Goal: Information Seeking & Learning: Learn about a topic

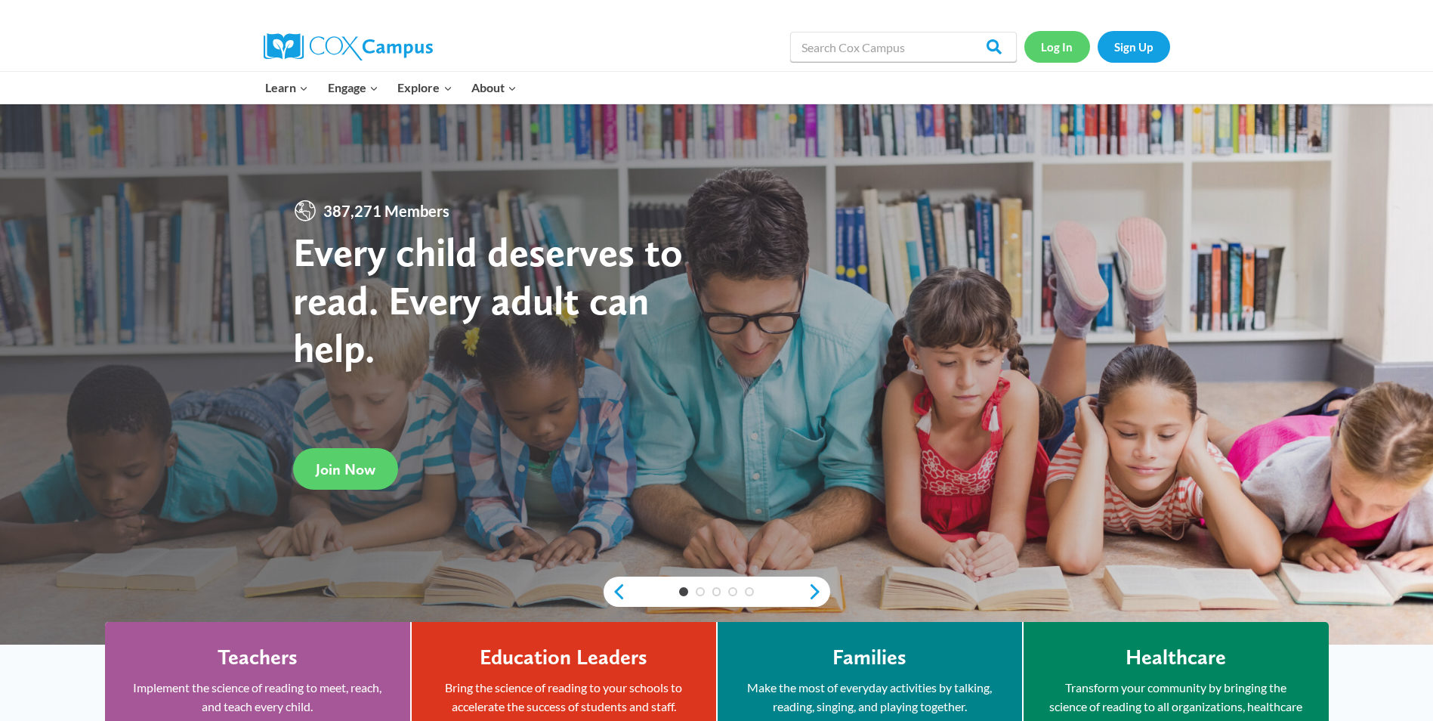
click at [1058, 48] on link "Log In" at bounding box center [1057, 46] width 66 height 31
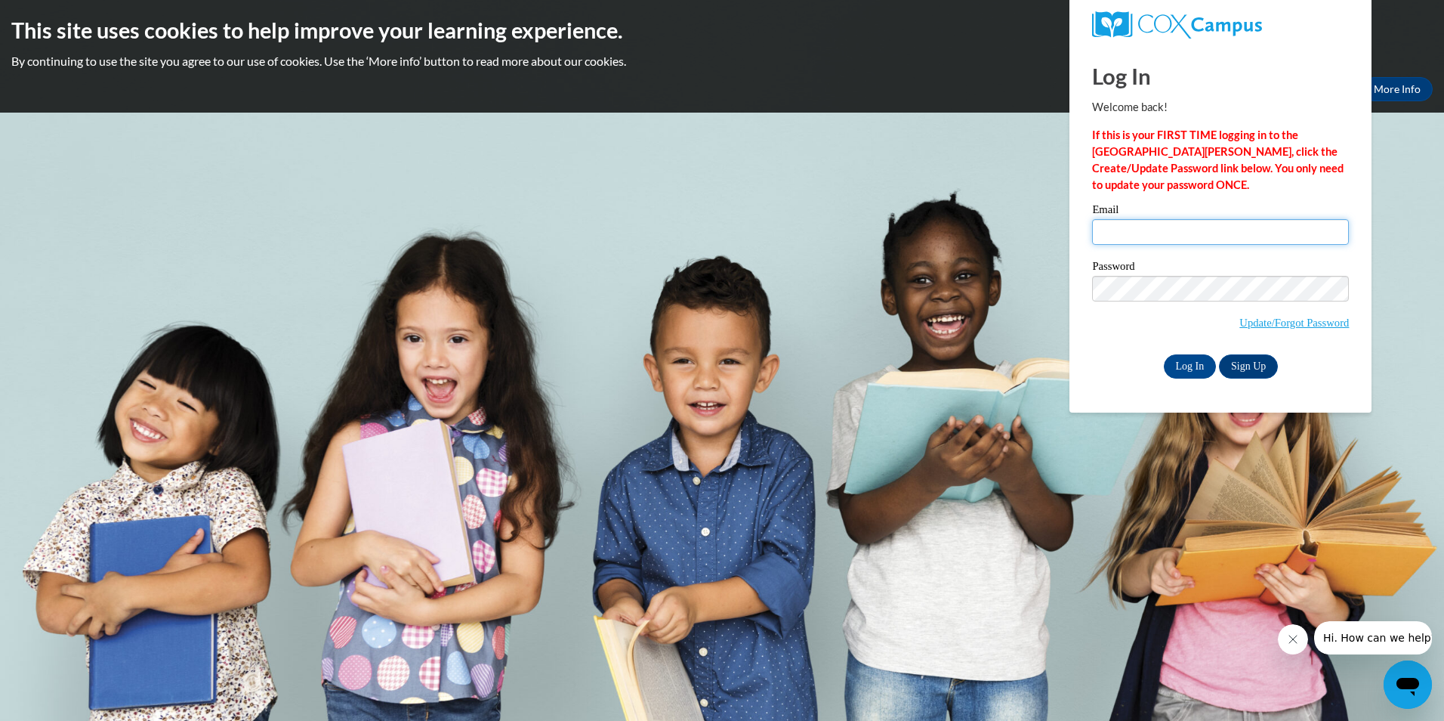
click at [1160, 234] on input "Email" at bounding box center [1220, 232] width 257 height 26
type input "taraknisley5@gmail.com"
click at [1192, 361] on input "Log In" at bounding box center [1190, 366] width 53 height 24
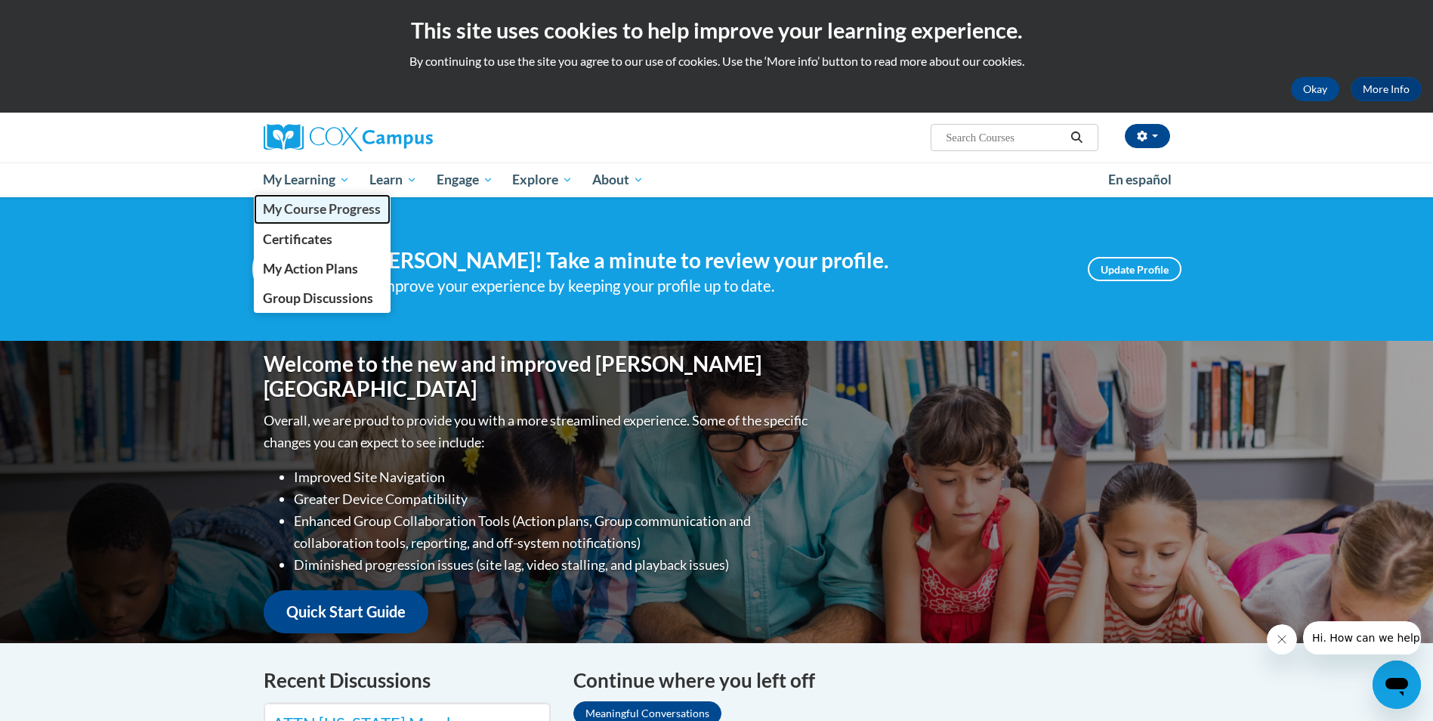
click at [357, 205] on span "My Course Progress" at bounding box center [322, 209] width 118 height 16
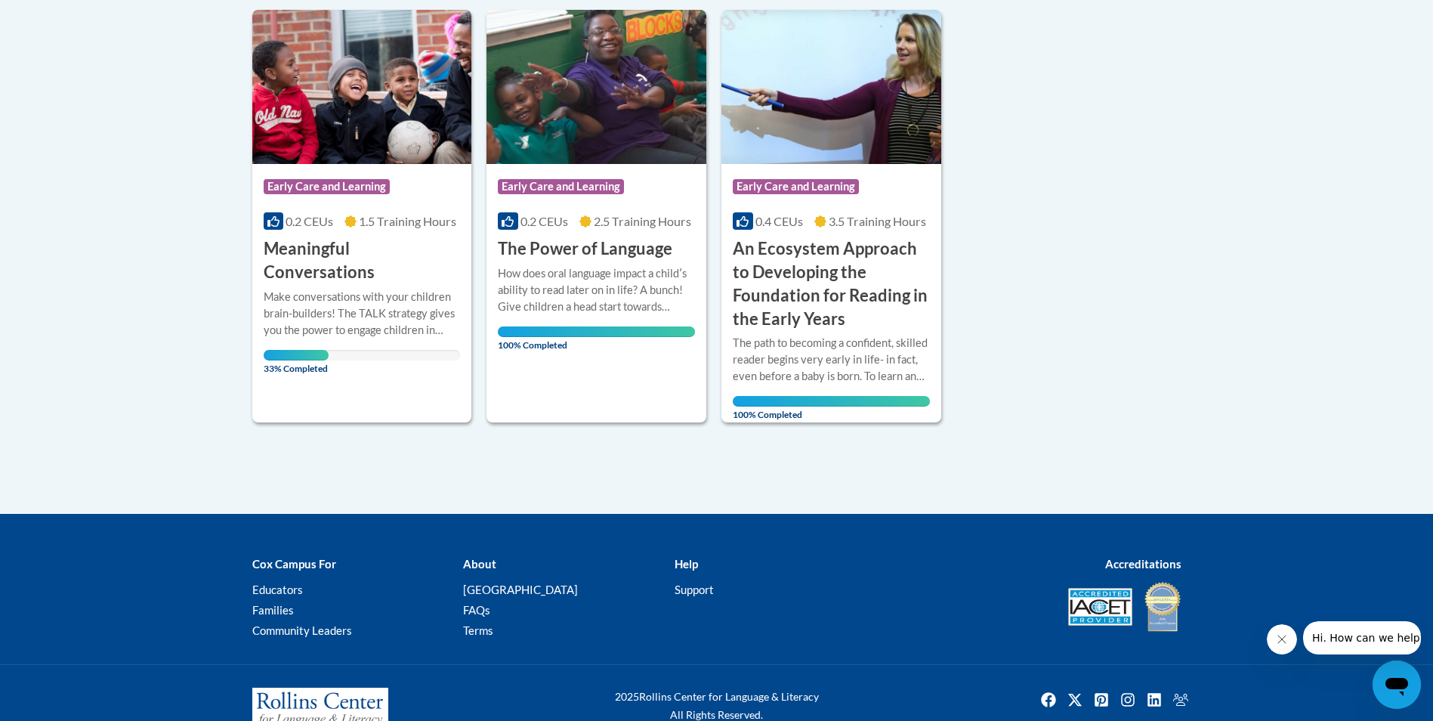
scroll to position [302, 0]
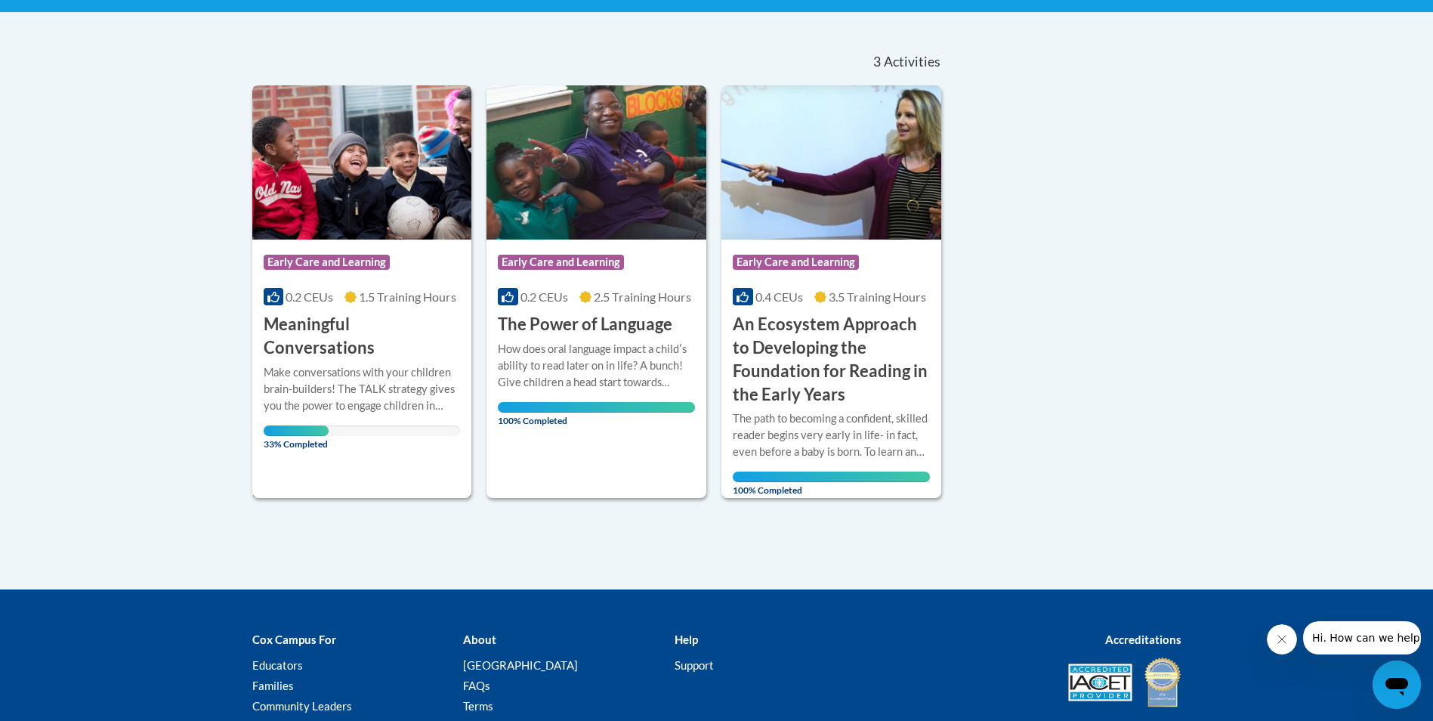
click at [394, 323] on h3 "Meaningful Conversations" at bounding box center [362, 336] width 197 height 47
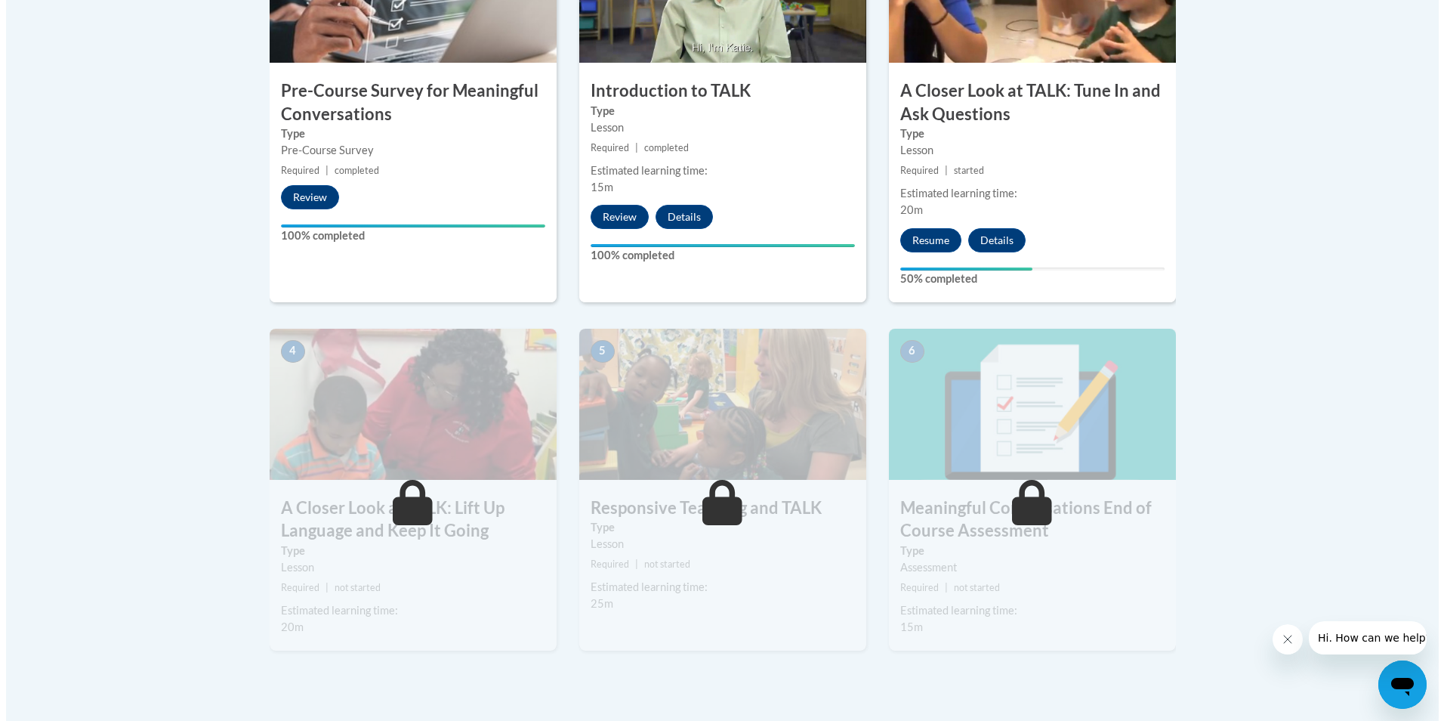
scroll to position [453, 0]
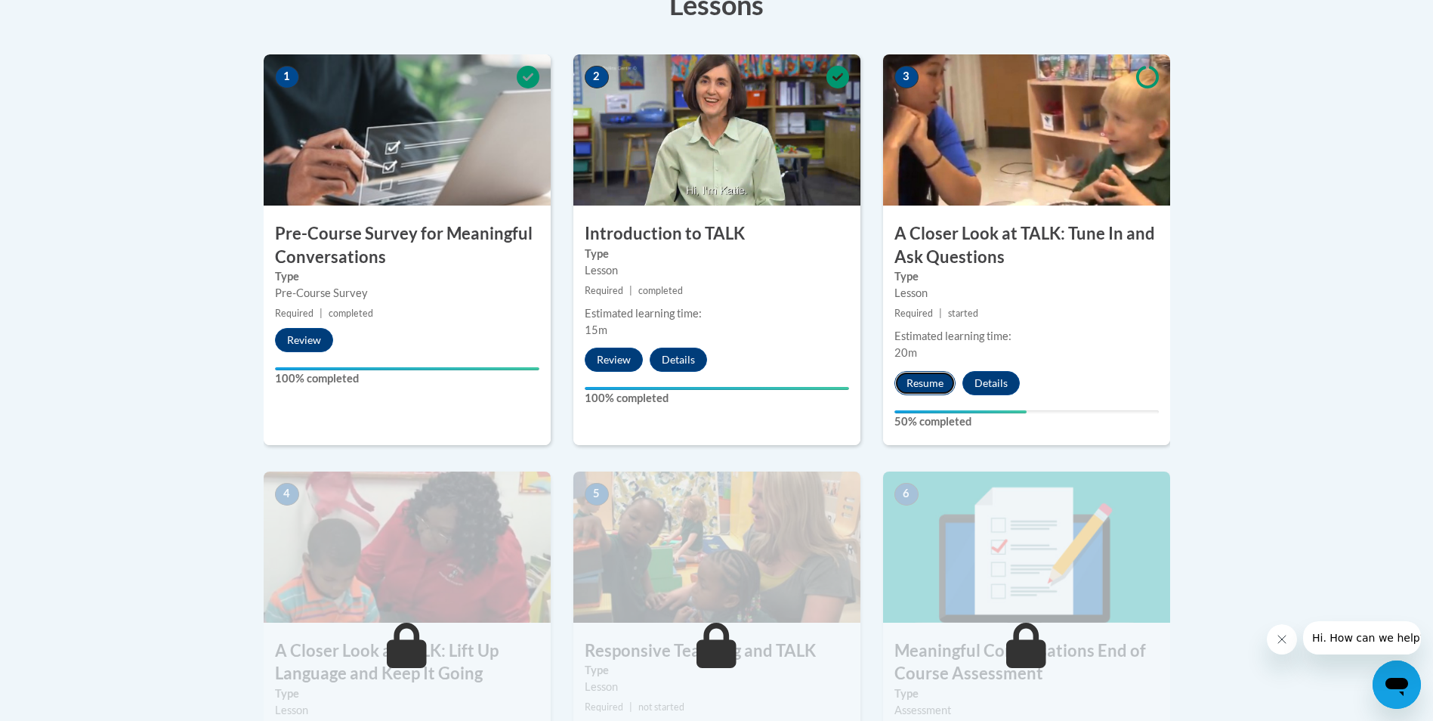
click at [933, 380] on button "Resume" at bounding box center [924, 383] width 61 height 24
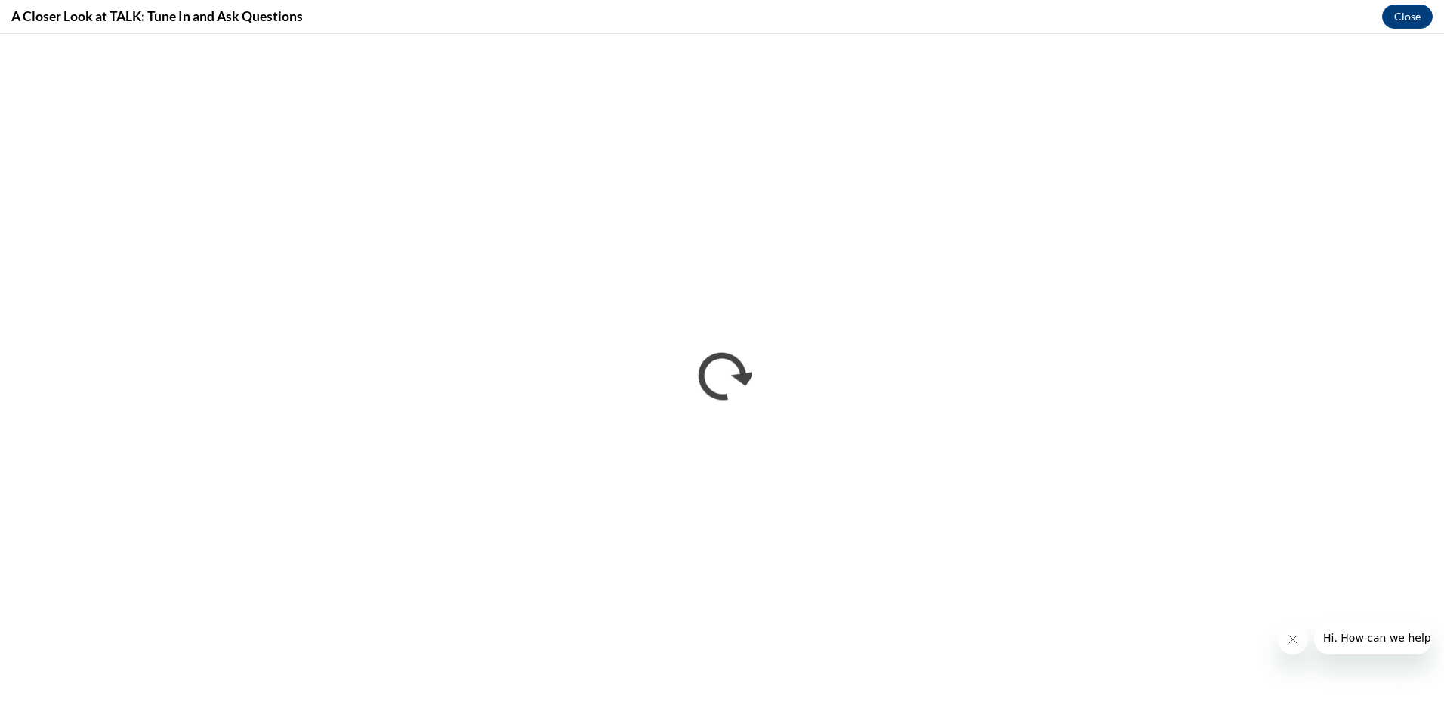
scroll to position [0, 0]
